Goal: Task Accomplishment & Management: Manage account settings

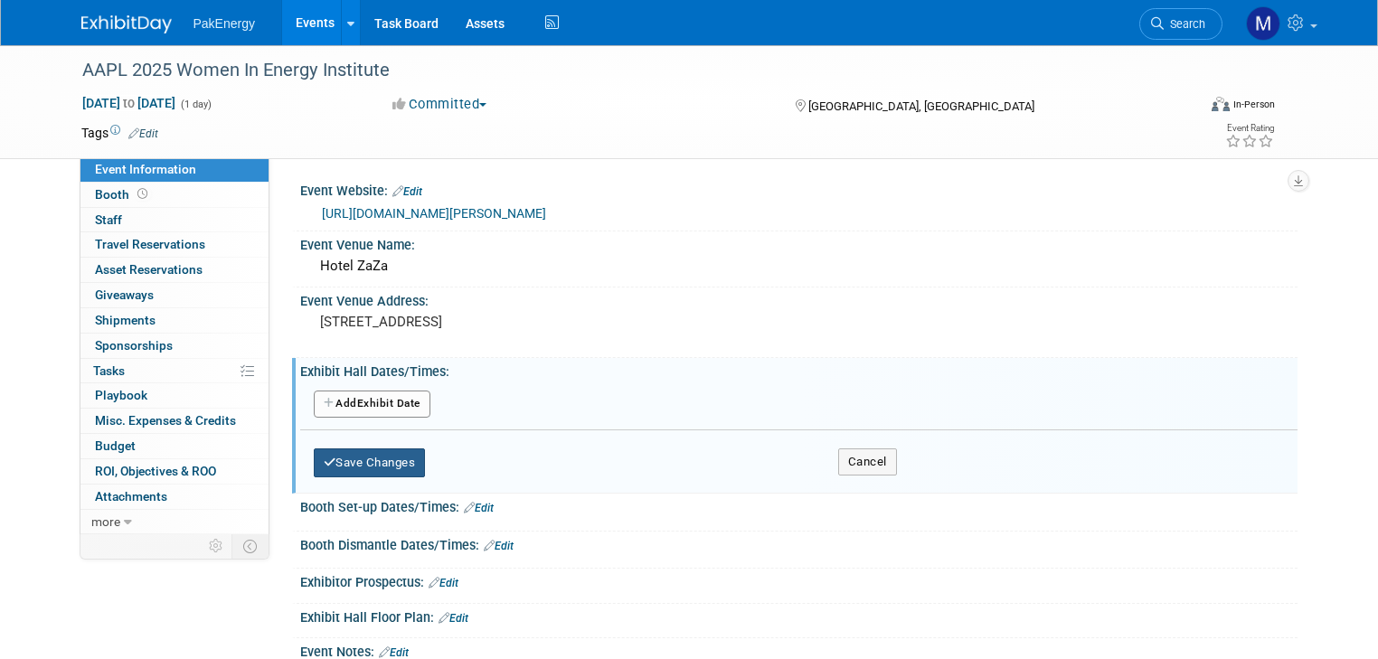
click at [363, 458] on button "Save Changes" at bounding box center [370, 463] width 112 height 29
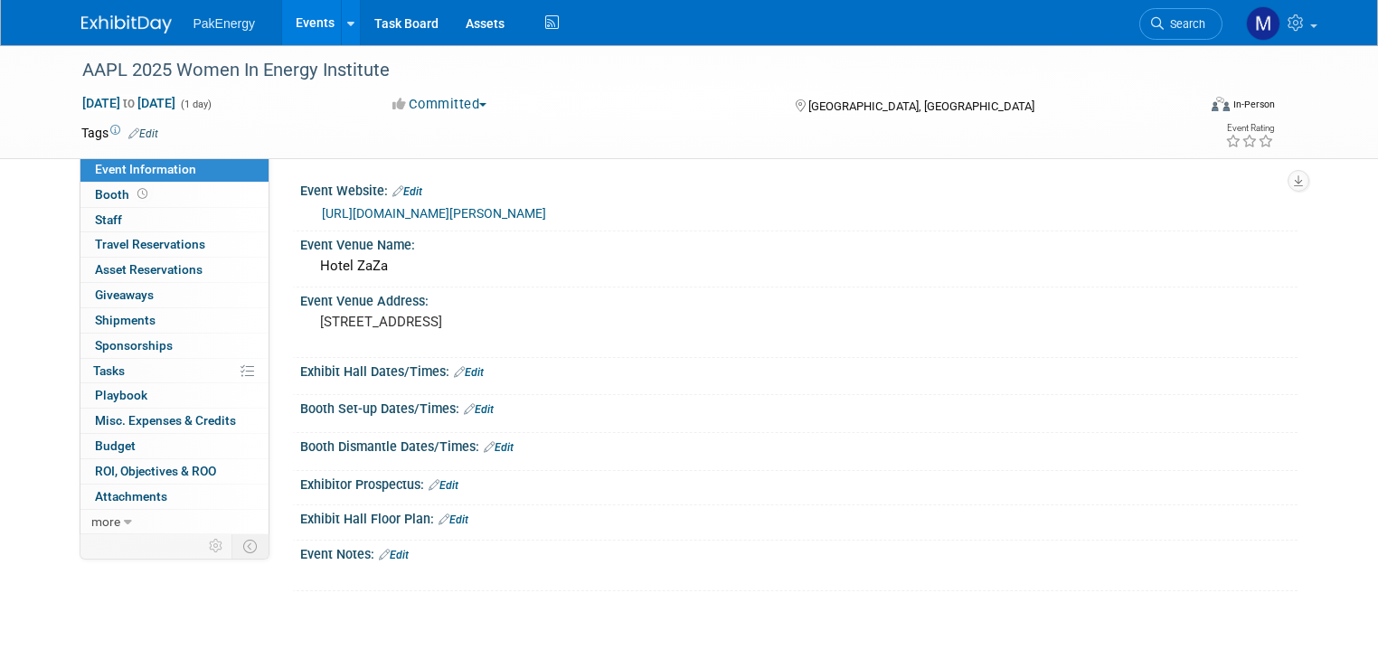
click at [380, 549] on link "Edit" at bounding box center [394, 555] width 30 height 13
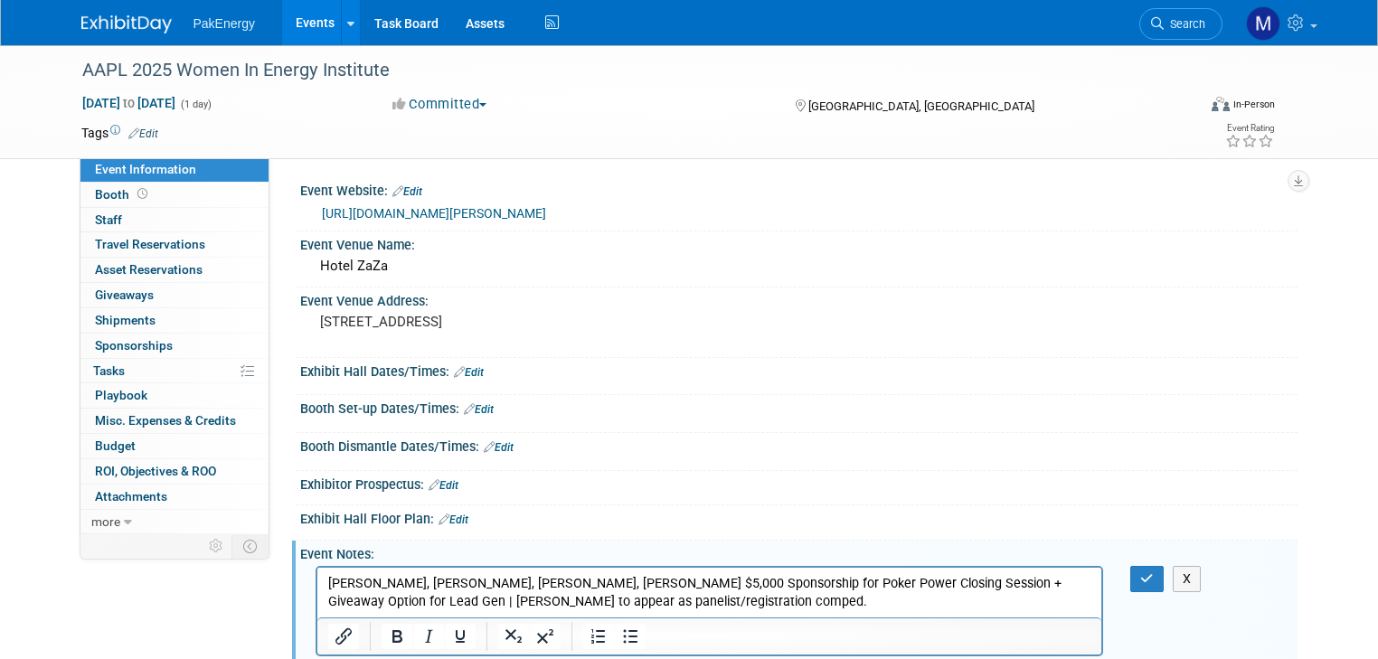
click at [548, 584] on p "[PERSON_NAME], [PERSON_NAME], [PERSON_NAME], [PERSON_NAME] $5,000 Sponsorship f…" at bounding box center [709, 593] width 764 height 36
click at [326, 580] on body "[PERSON_NAME], [PERSON_NAME], [PERSON_NAME], [PERSON_NAME] $5,000 Sponsorship f…" at bounding box center [709, 593] width 766 height 36
drag, startPoint x: 326, startPoint y: 581, endPoint x: 500, endPoint y: 584, distance: 174.6
click at [500, 584] on html "[PERSON_NAME], [PERSON_NAME], [PERSON_NAME], [PERSON_NAME] $5,000 Sponsorship f…" at bounding box center [709, 589] width 785 height 43
drag, startPoint x: 547, startPoint y: 581, endPoint x: 609, endPoint y: 1143, distance: 565.9
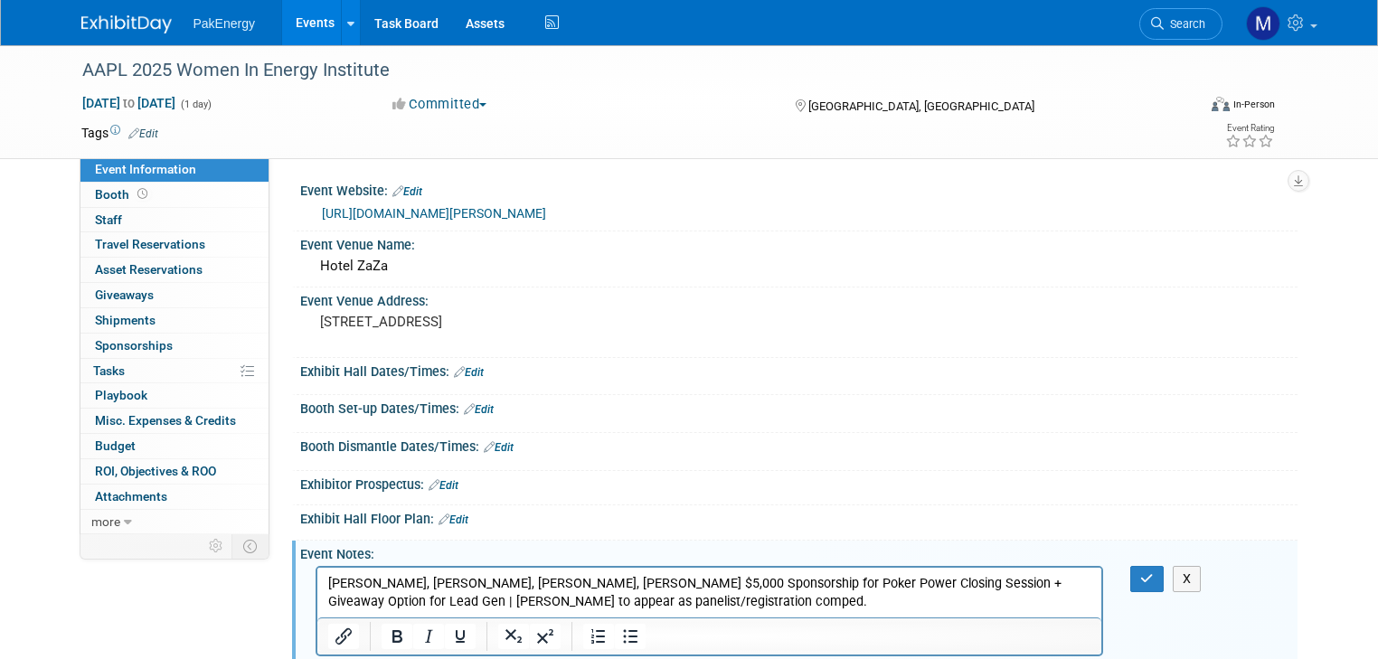
click at [317, 578] on html "[PERSON_NAME], [PERSON_NAME], [PERSON_NAME], [PERSON_NAME] $5,000 Sponsorship f…" at bounding box center [709, 589] width 785 height 43
drag, startPoint x: 549, startPoint y: 583, endPoint x: 565, endPoint y: 1150, distance: 567.3
click at [317, 584] on html "[PERSON_NAME], [PERSON_NAME], [PERSON_NAME], [PERSON_NAME] $5,000 Sponsorship f…" at bounding box center [709, 589] width 785 height 43
click at [409, 596] on p "$5,000 Sponsorship for Poker Power Closing Session + Giveaway Option for Lead G…" at bounding box center [709, 593] width 764 height 36
click at [995, 583] on p "$5,000 Sponsorship for Poker Power Closing Session + Giveaway Option for Lead G…" at bounding box center [709, 593] width 764 height 36
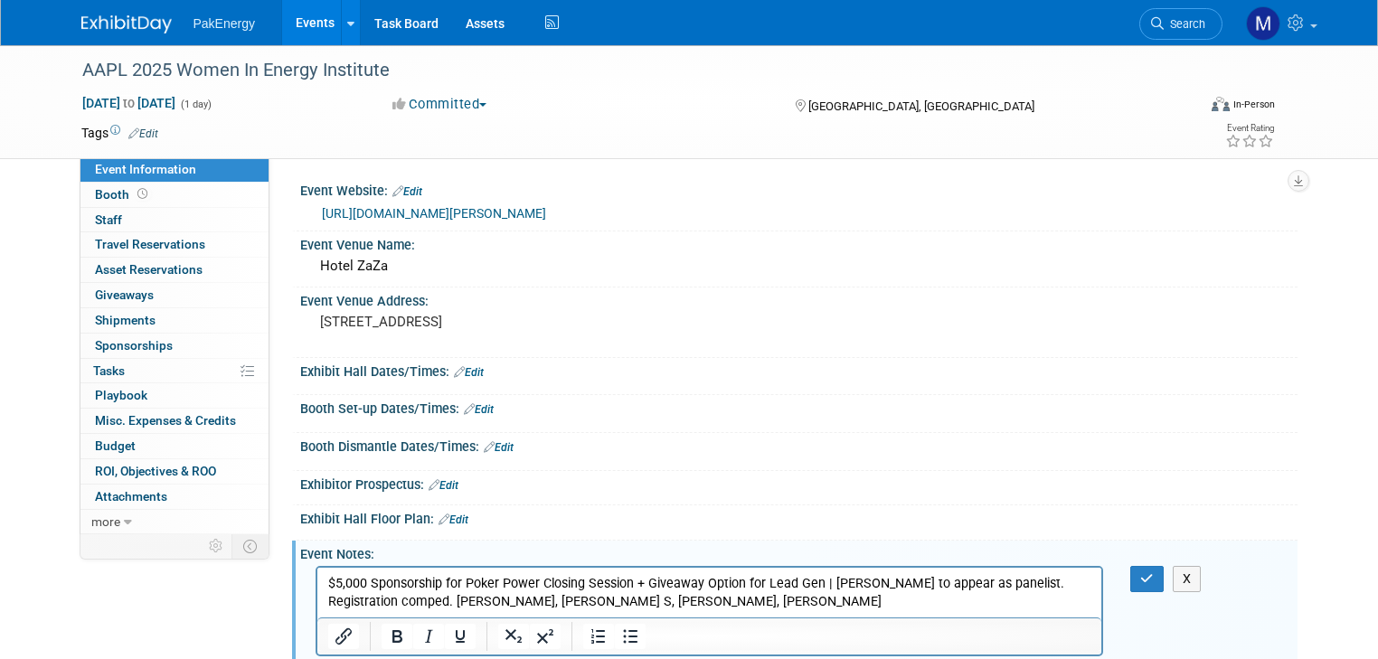
click at [374, 602] on p "$5,000 Sponsorship for Poker Power Closing Session + Giveaway Option for Lead G…" at bounding box center [709, 593] width 764 height 36
click at [628, 603] on p "$5,000 Sponsorship for Poker Power Closing Session + Giveaway Option for Lead G…" at bounding box center [709, 593] width 764 height 36
click at [1150, 568] on button "button" at bounding box center [1146, 579] width 33 height 26
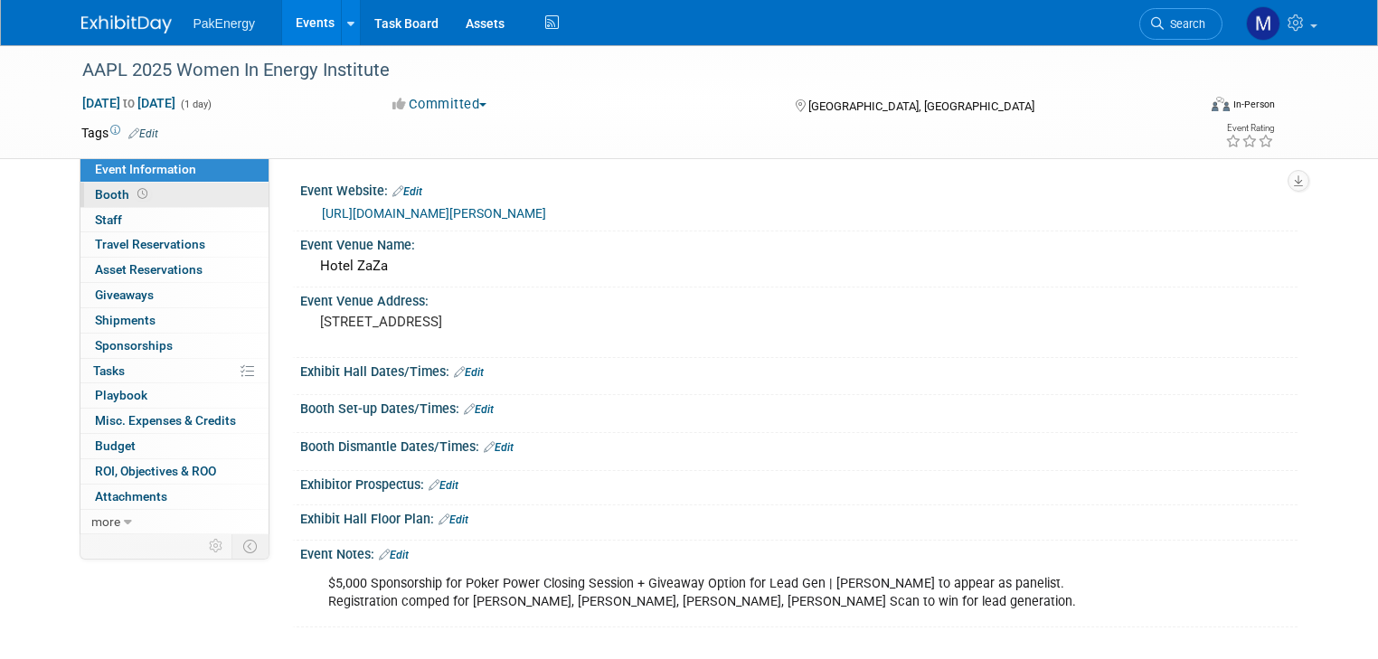
click at [82, 186] on link "Booth" at bounding box center [174, 195] width 188 height 24
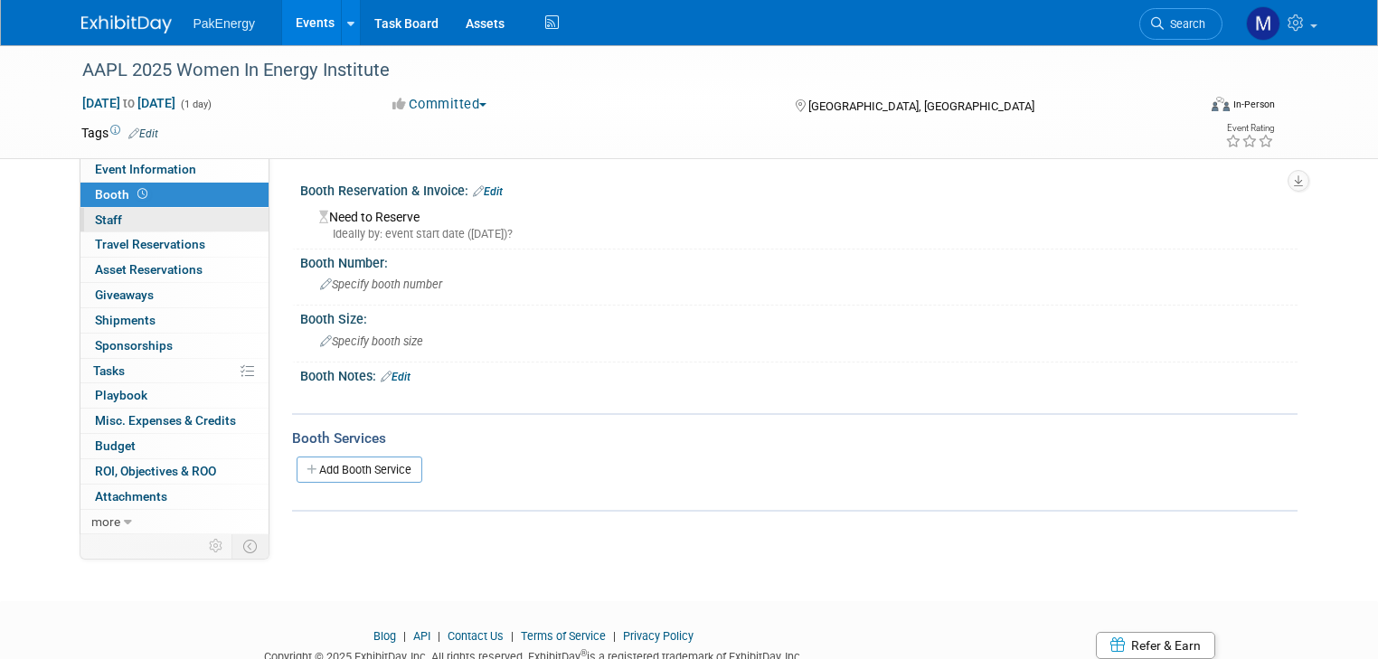
click at [95, 213] on span "Staff 0" at bounding box center [108, 220] width 27 height 14
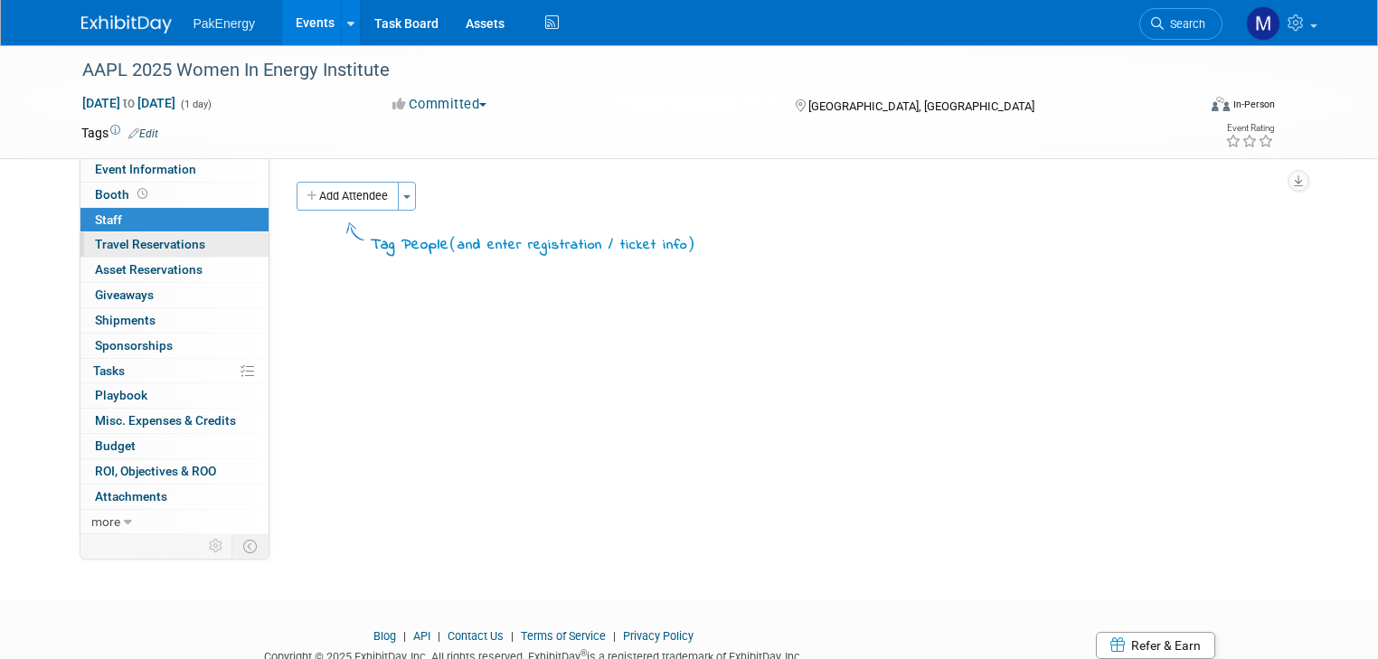
click at [94, 235] on link "0 Travel Reservations 0" at bounding box center [174, 244] width 188 height 24
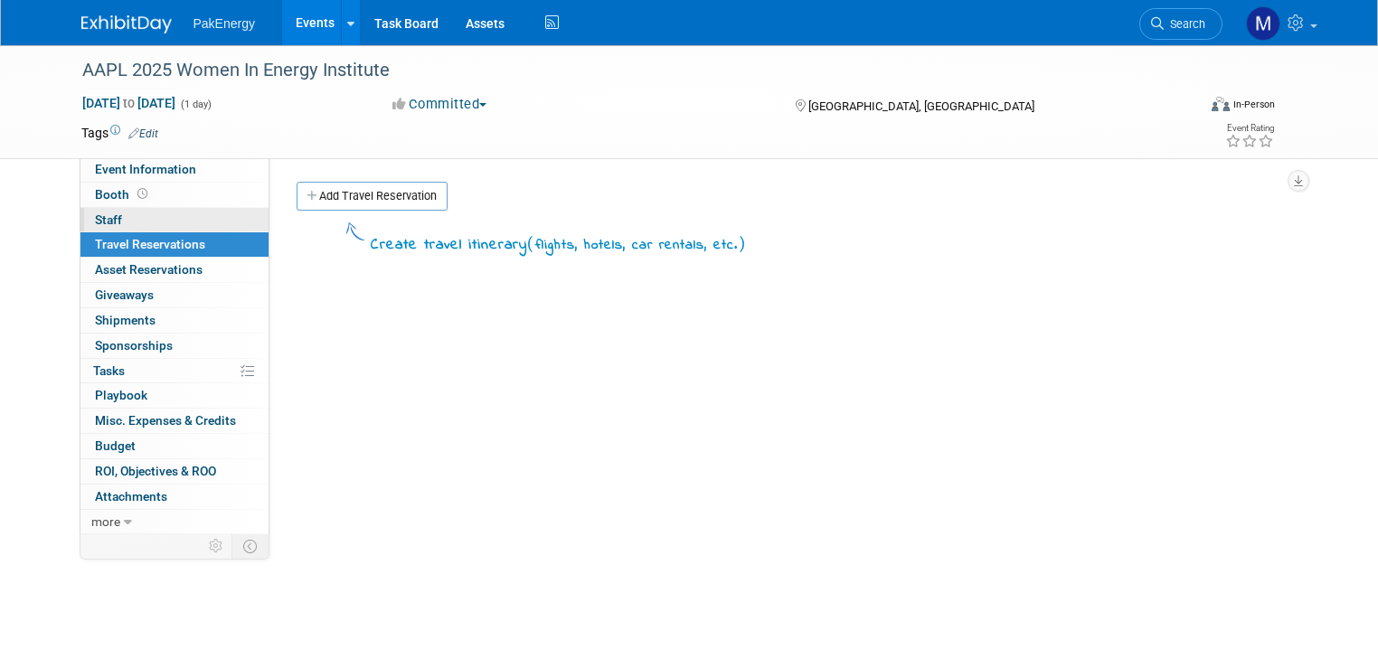
click at [95, 213] on span "Staff 0" at bounding box center [108, 220] width 27 height 14
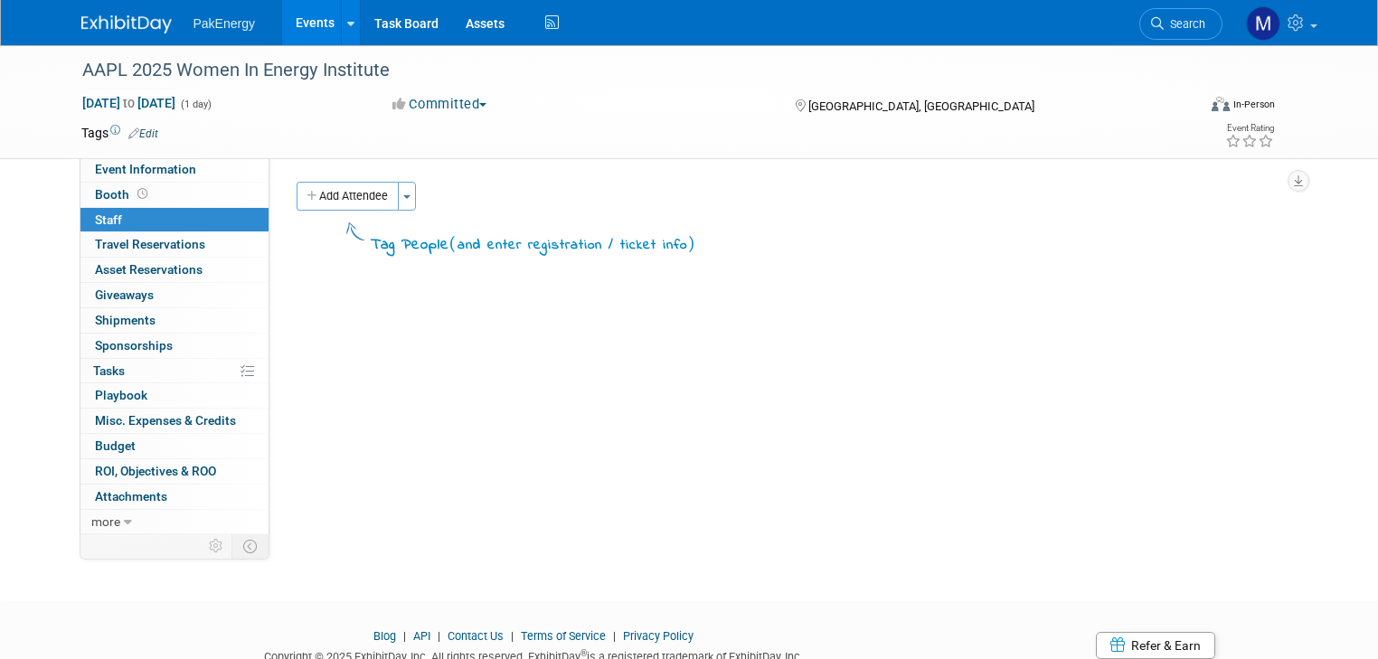
click at [292, 16] on link "Events" at bounding box center [315, 22] width 66 height 45
